Goal: Check status: Check status

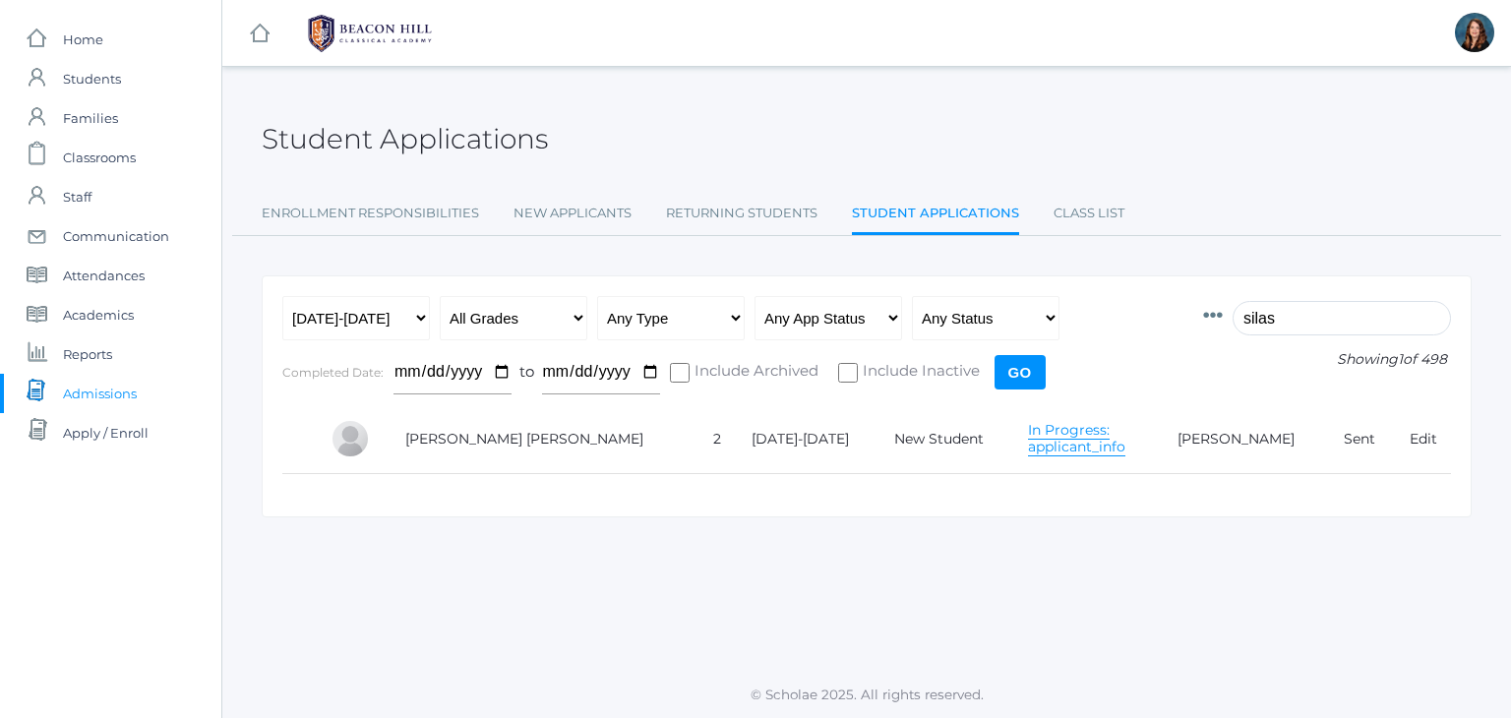
click at [1272, 316] on input "silas" at bounding box center [1341, 318] width 218 height 34
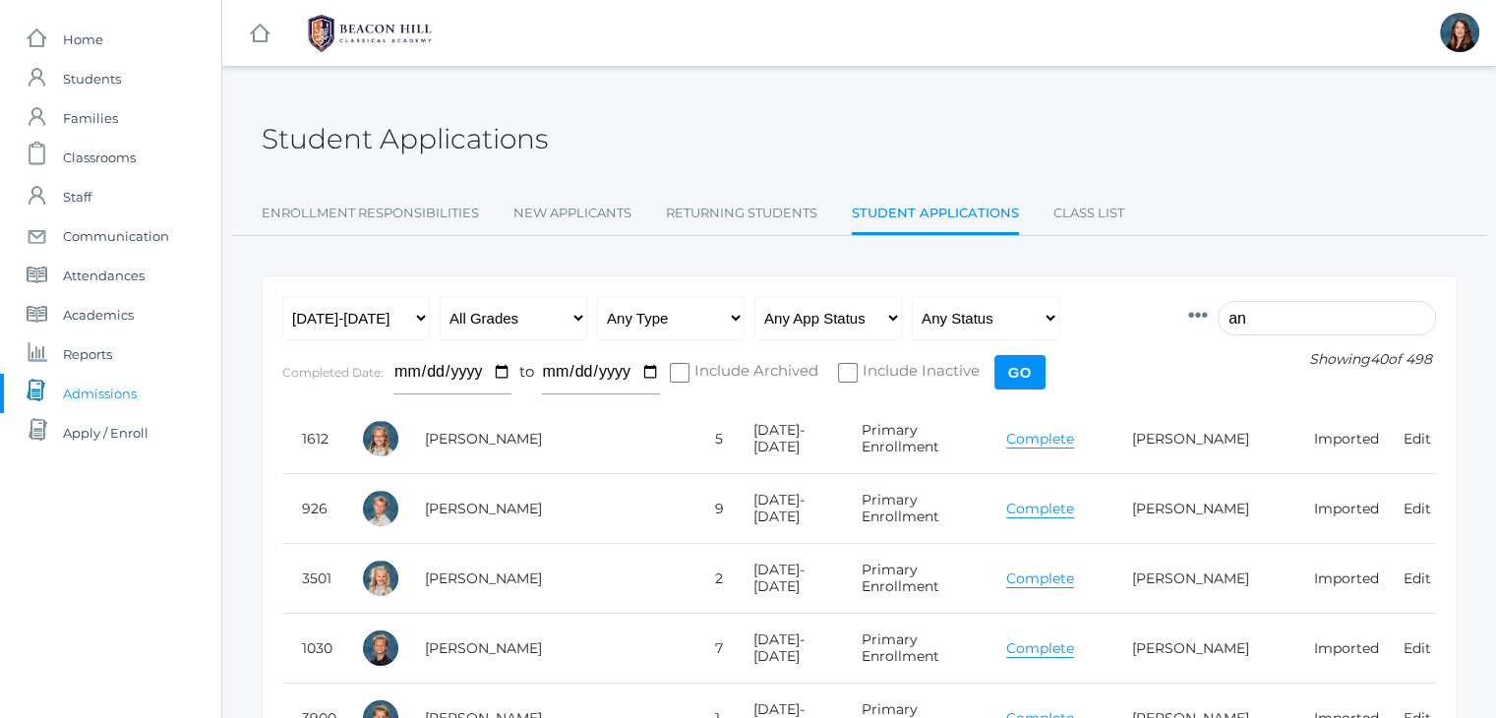
type input "a"
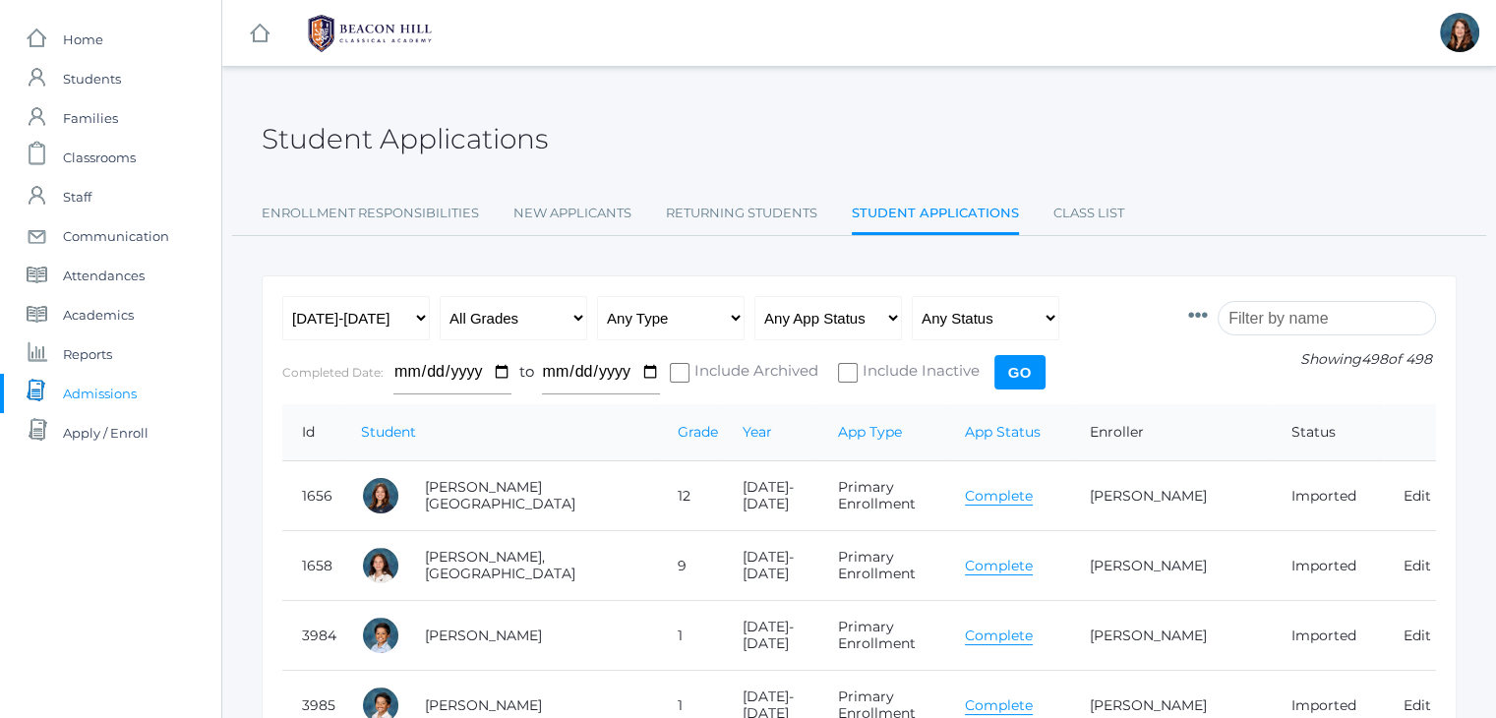
click at [1272, 312] on input "search" at bounding box center [1327, 318] width 218 height 34
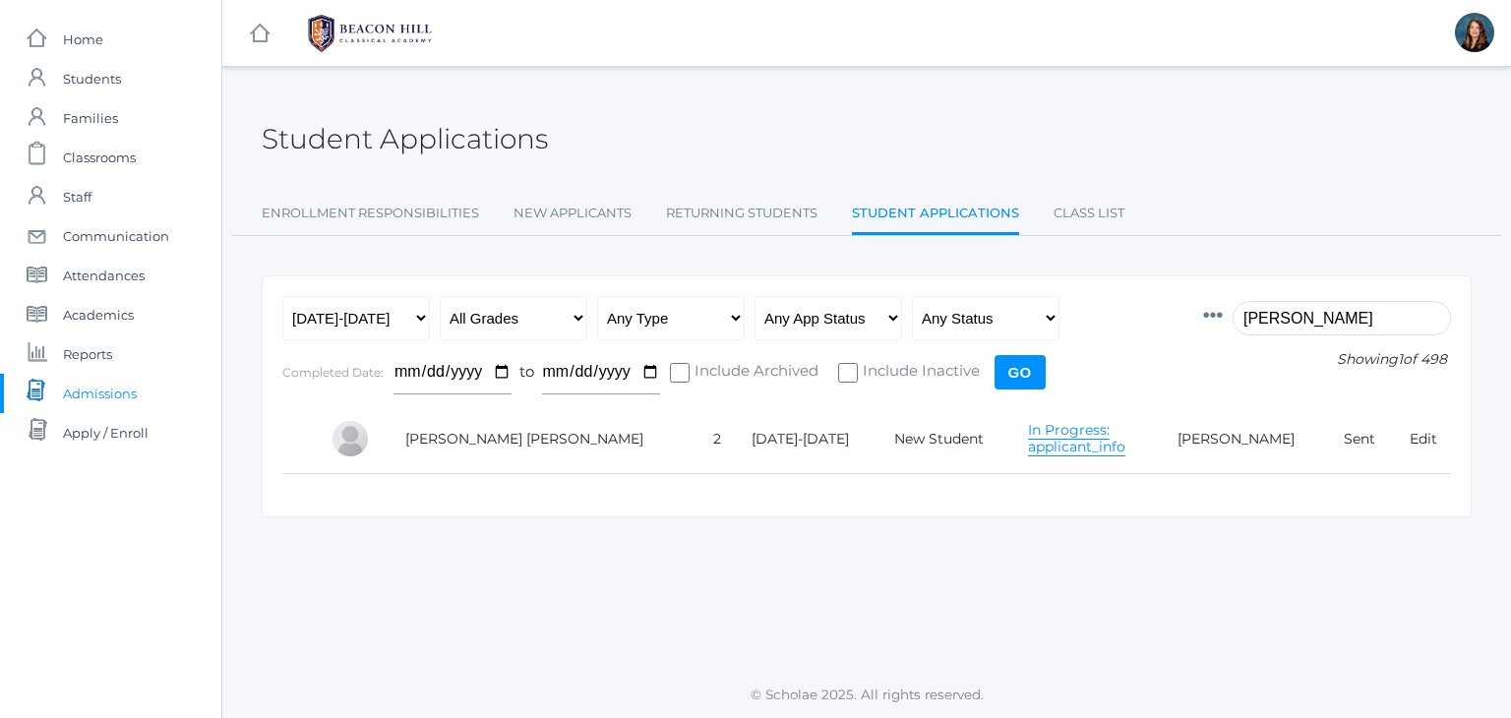
click at [1037, 438] on link "In Progress: applicant_info" at bounding box center [1076, 438] width 97 height 35
click at [1269, 314] on input "[PERSON_NAME]" at bounding box center [1341, 318] width 218 height 34
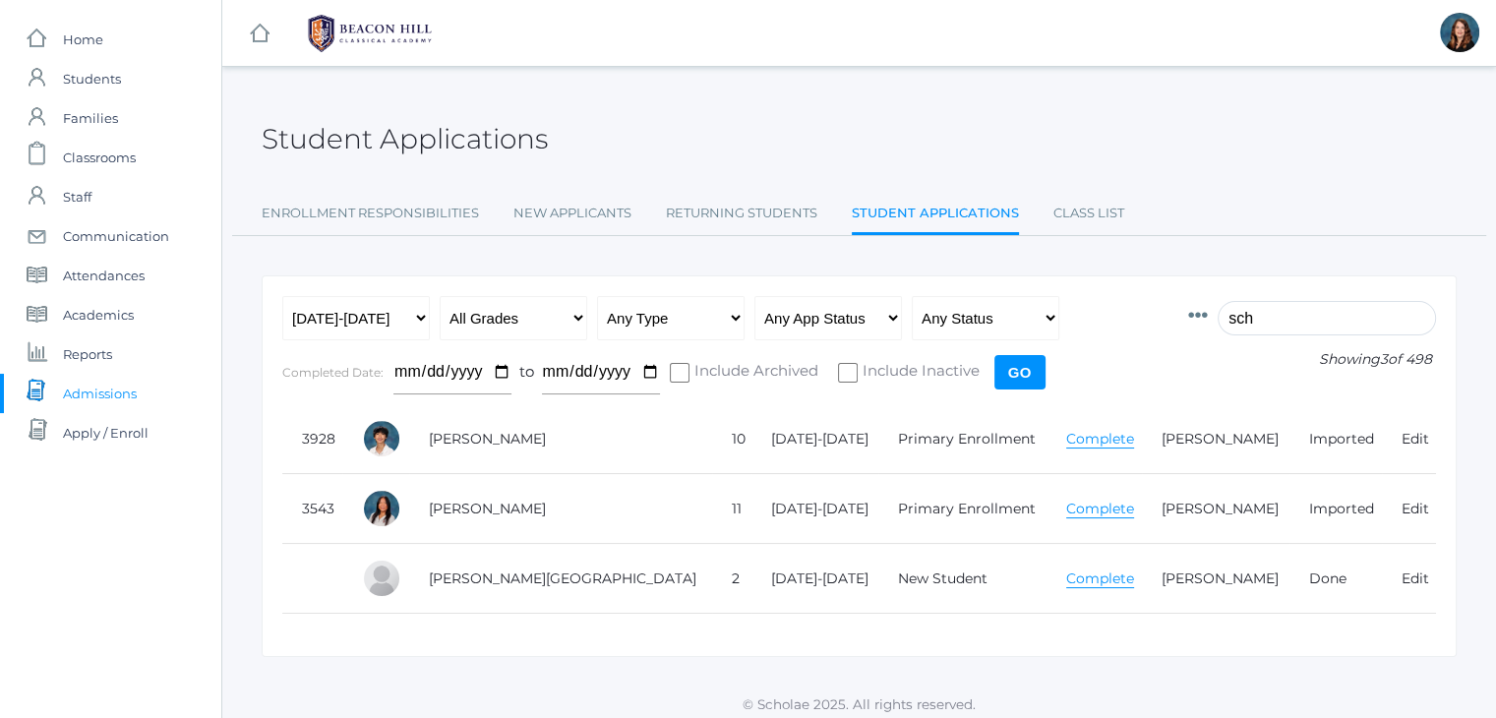
type input "sch"
click at [1066, 576] on link "Complete" at bounding box center [1100, 578] width 68 height 19
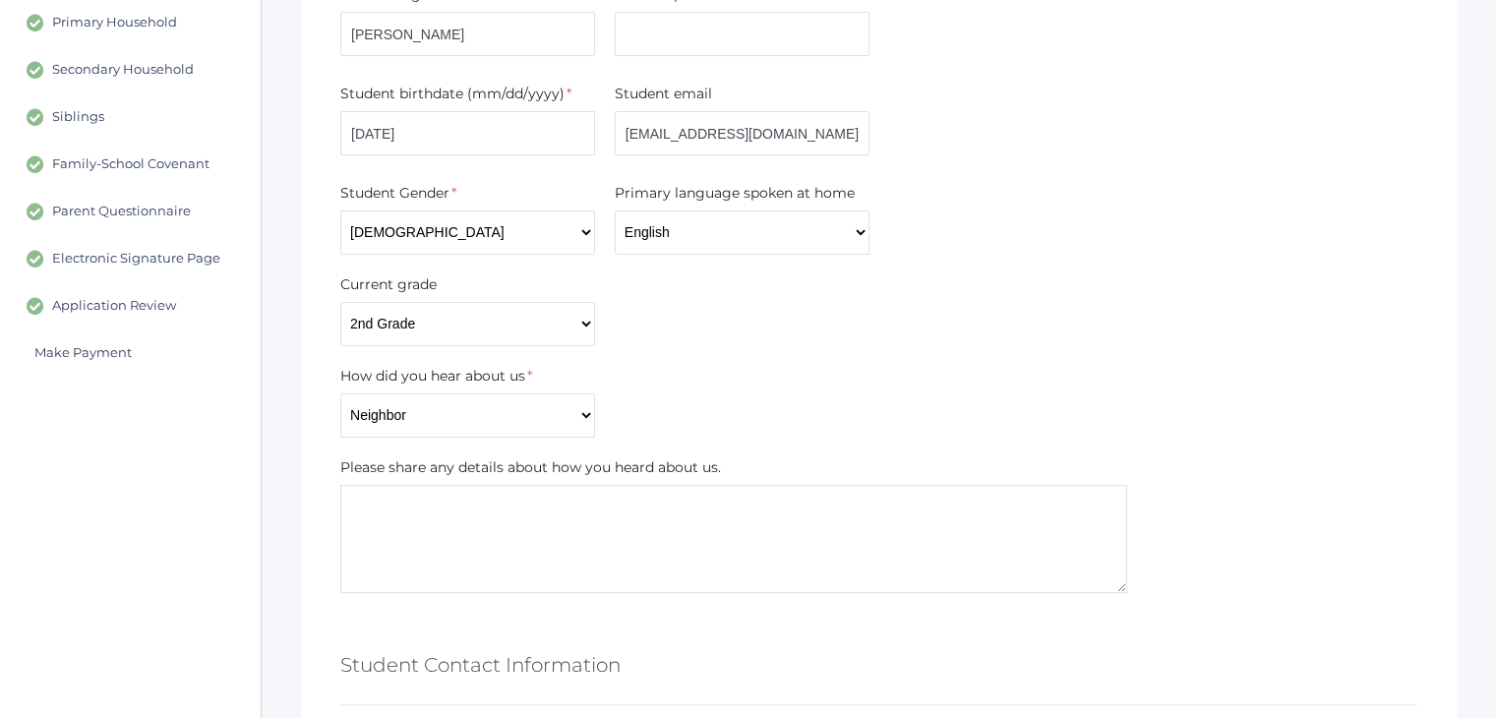
scroll to position [444, 0]
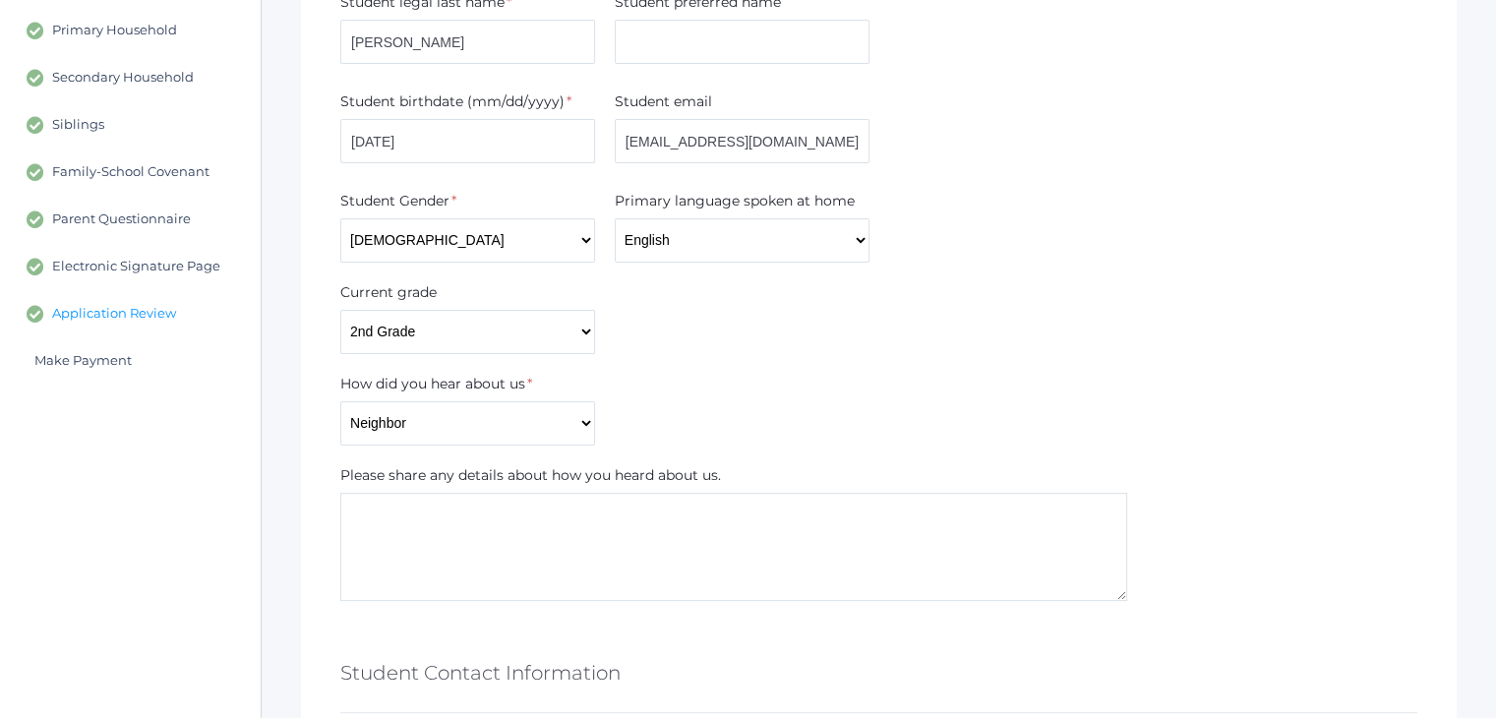
click at [86, 317] on span "Application Review" at bounding box center [114, 314] width 124 height 18
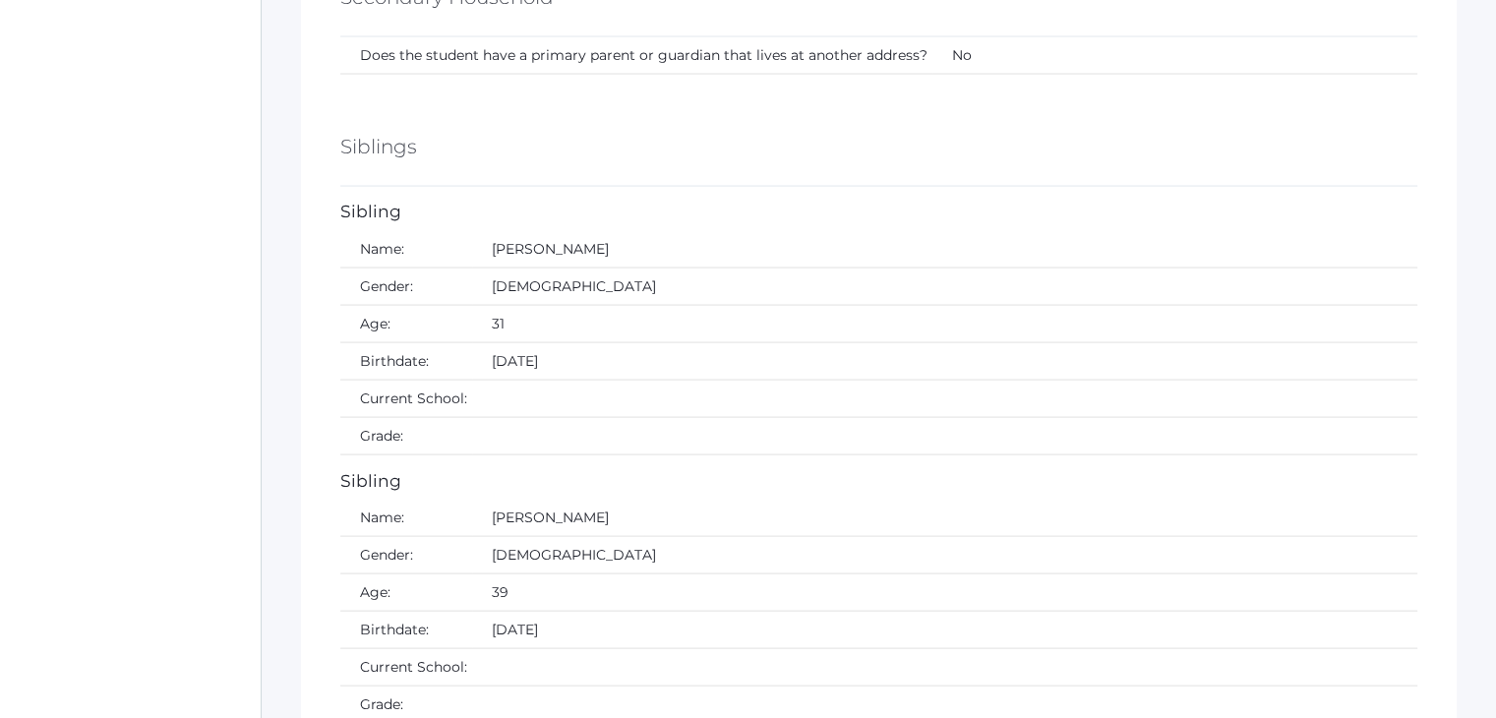
scroll to position [3971, 0]
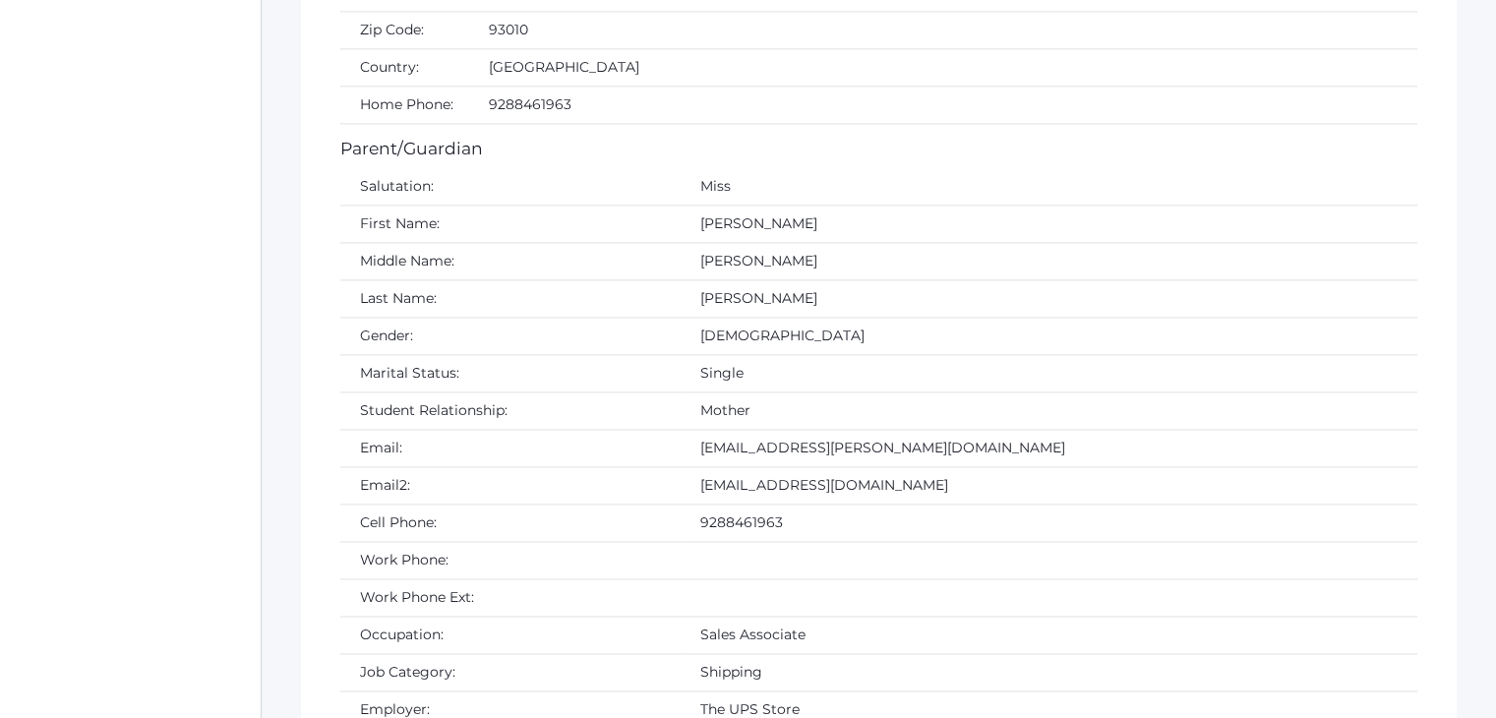
scroll to position [2750, 0]
